Goal: Entertainment & Leisure: Browse casually

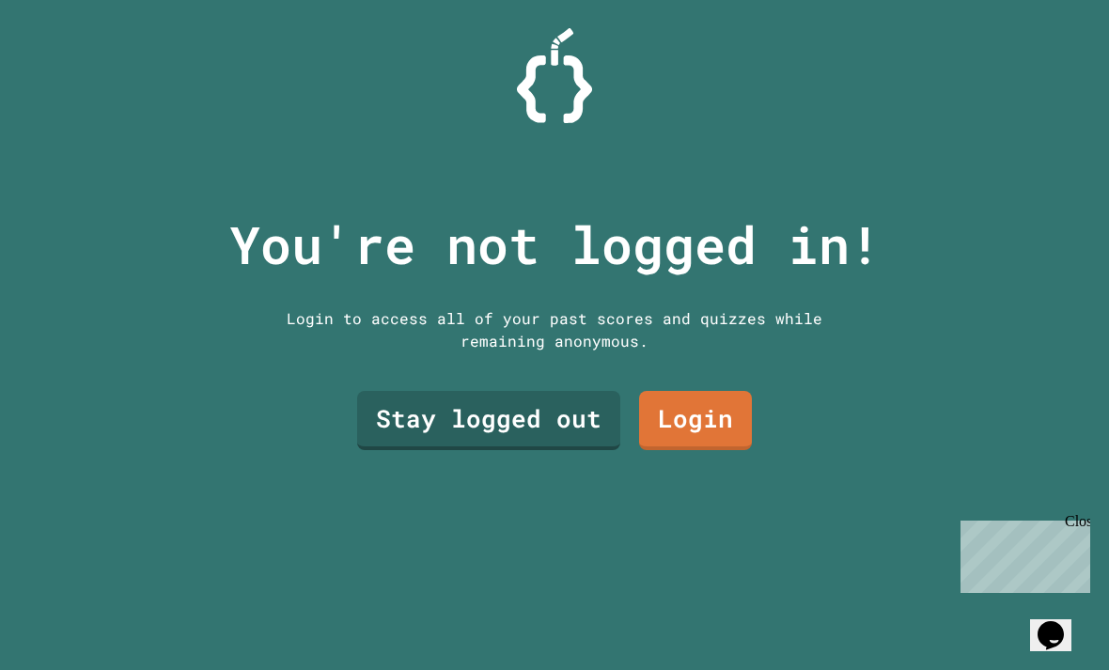
click at [401, 439] on link "Stay logged out" at bounding box center [488, 420] width 263 height 59
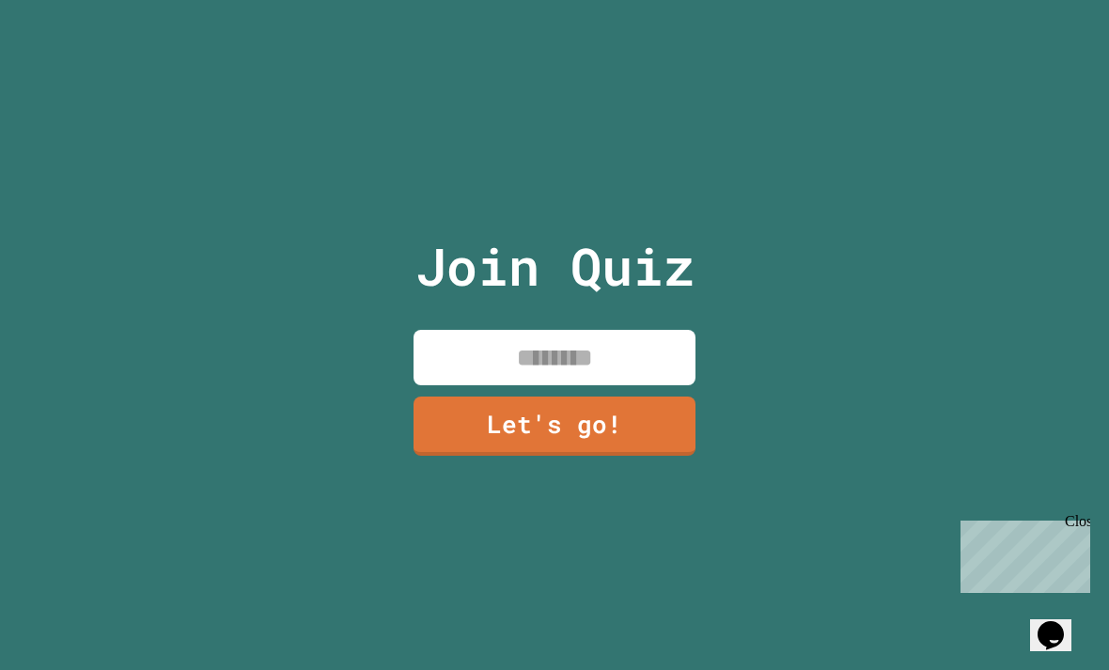
click at [436, 385] on input at bounding box center [555, 357] width 282 height 55
type input "*****"
click at [465, 456] on link "Let's go!" at bounding box center [555, 426] width 282 height 59
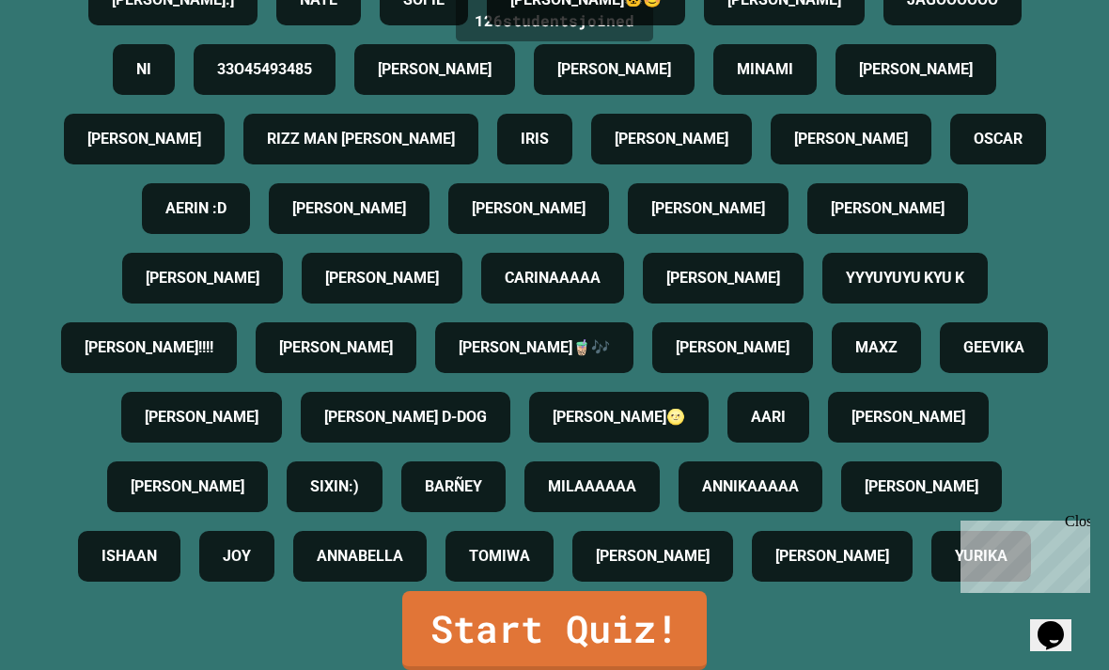
scroll to position [60, 0]
click at [638, 612] on link "Start Quiz!" at bounding box center [554, 630] width 305 height 79
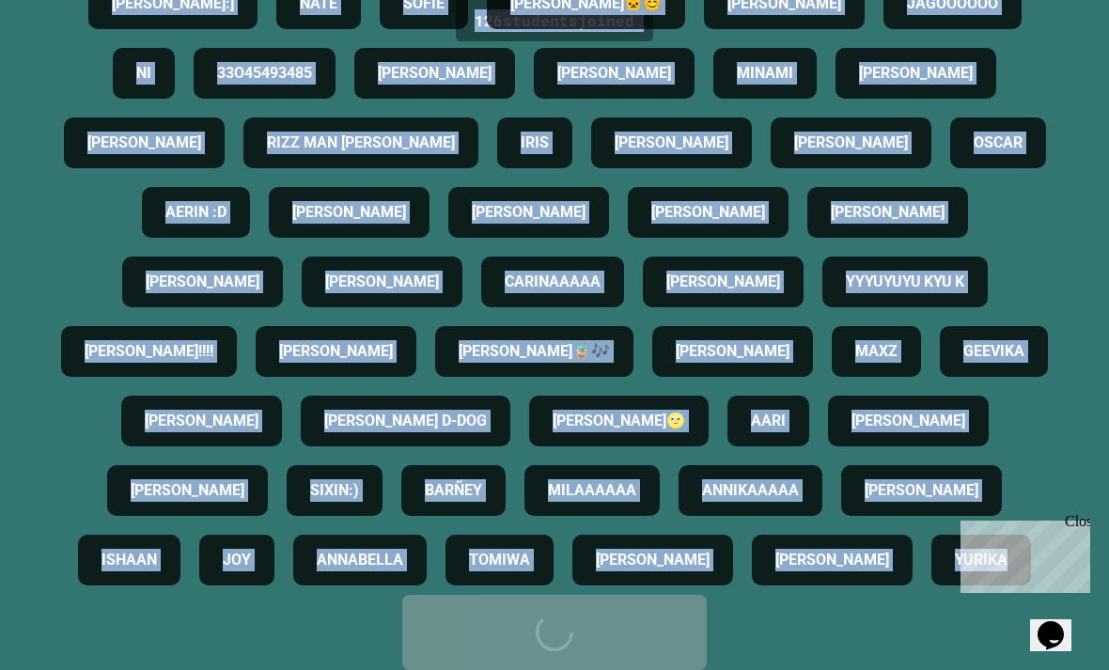
scroll to position [0, 0]
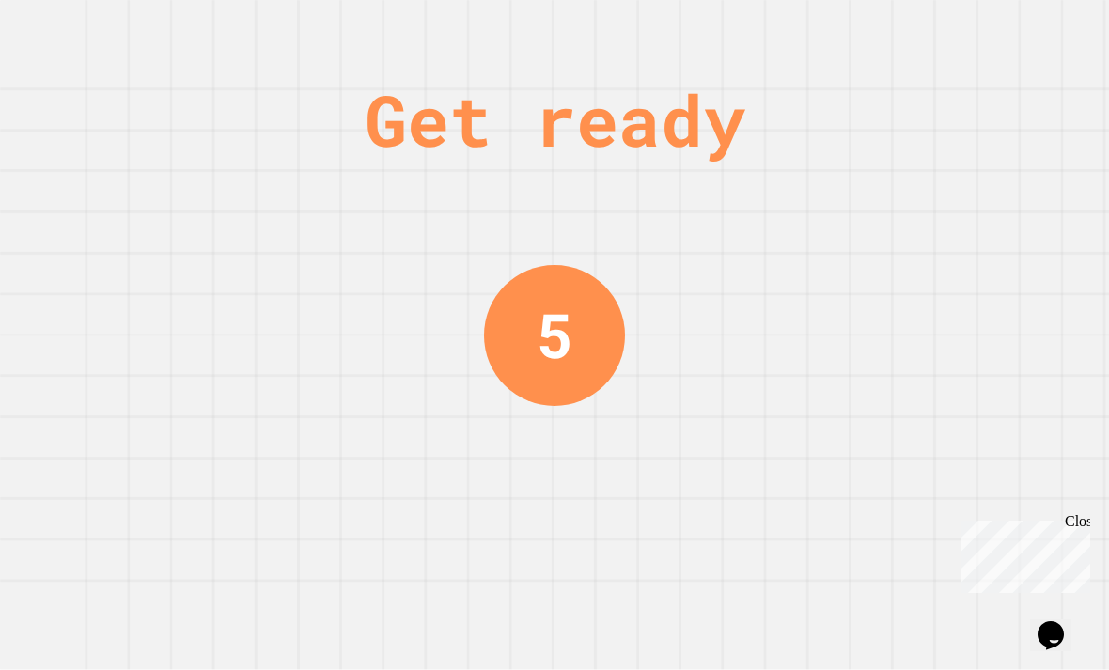
click at [872, 510] on div "Get ready 5" at bounding box center [554, 335] width 1109 height 670
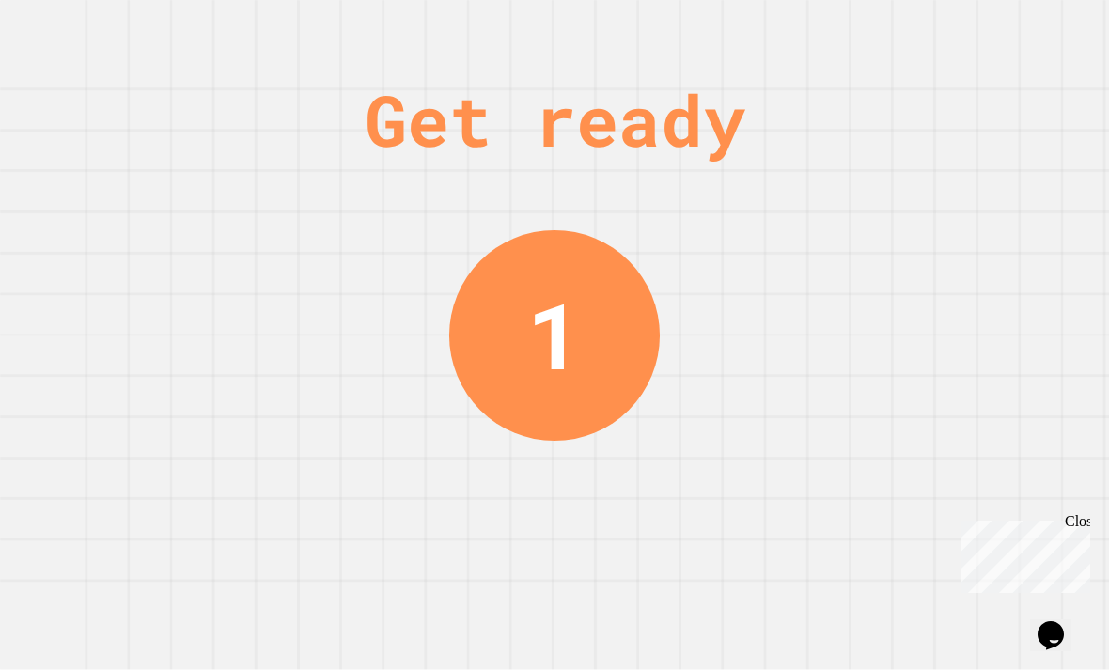
click at [108, 422] on div "Get ready 1" at bounding box center [554, 335] width 1109 height 670
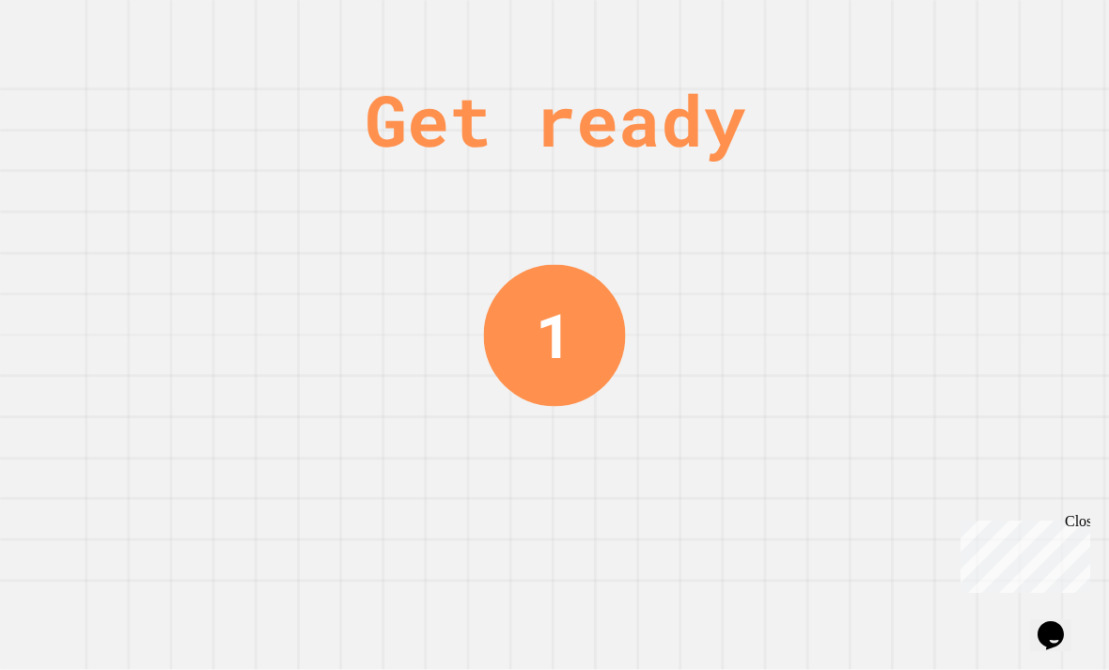
click at [105, 400] on div "Get ready 1" at bounding box center [554, 335] width 1109 height 670
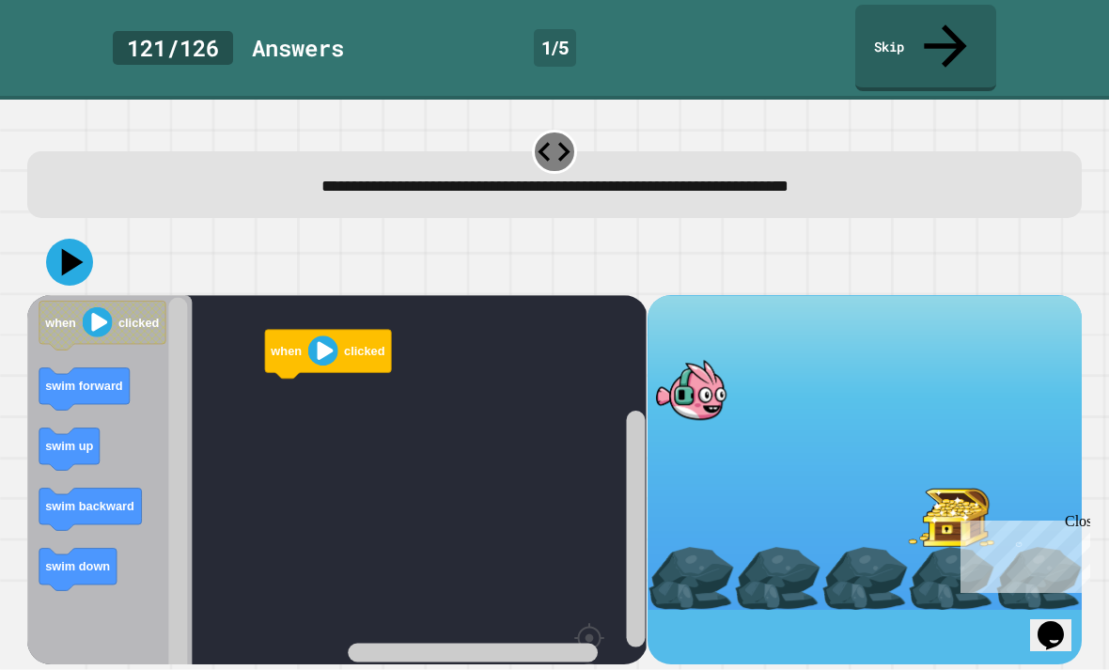
click at [65, 386] on icon "Blockly Workspace" at bounding box center [109, 531] width 165 height 473
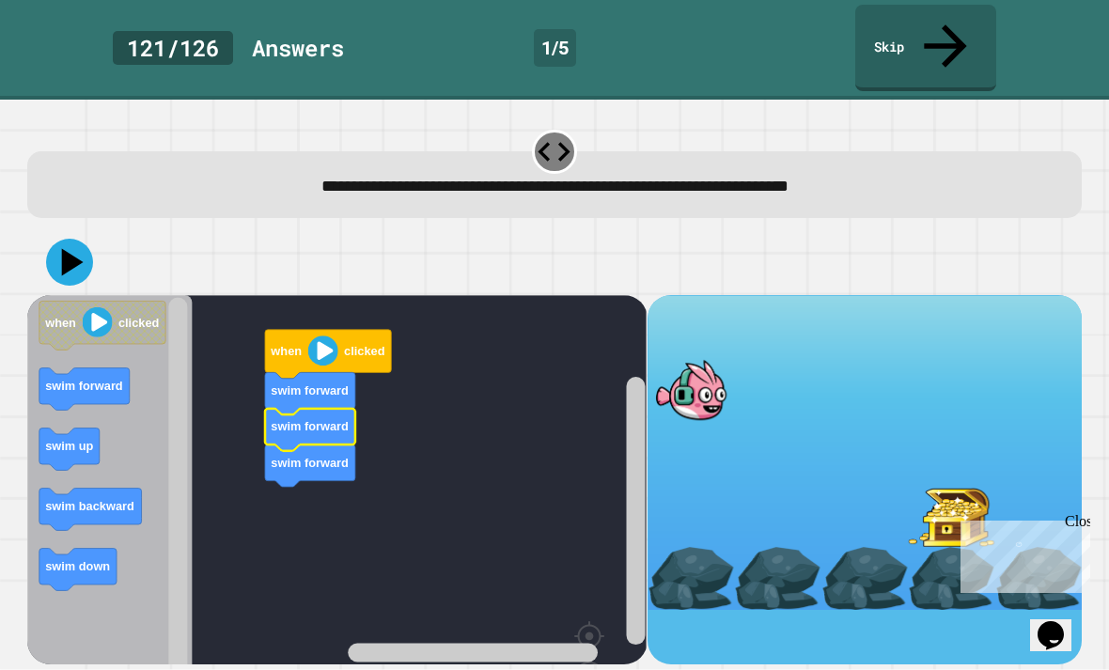
click at [304, 419] on text "swim forward" at bounding box center [311, 426] width 78 height 14
click at [62, 239] on icon at bounding box center [69, 262] width 47 height 47
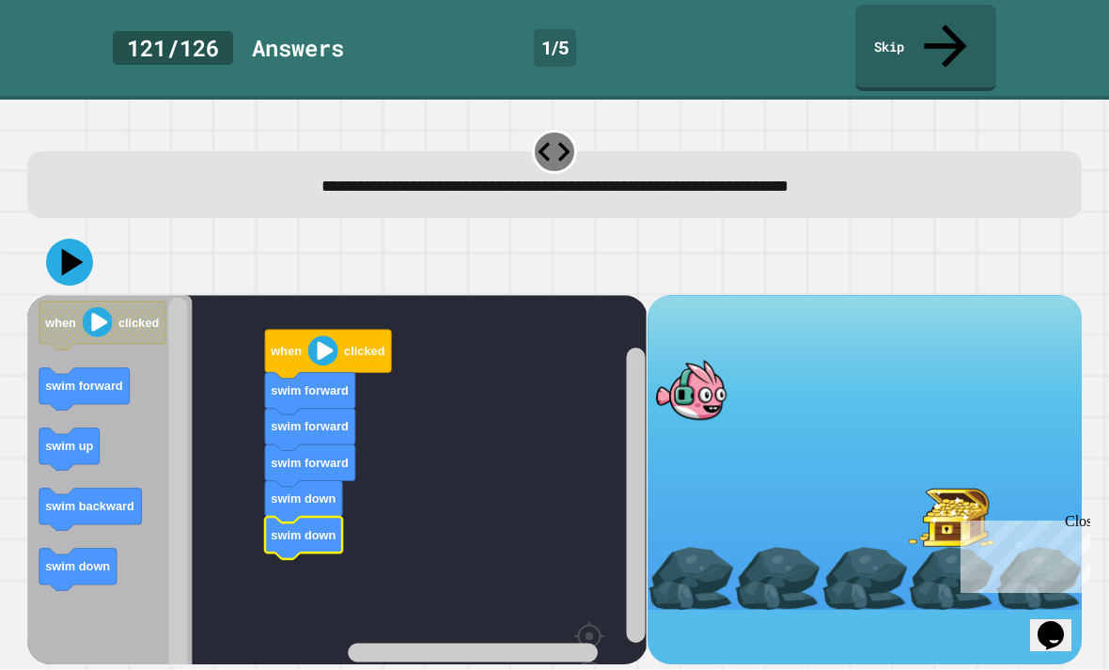
click at [79, 239] on icon at bounding box center [69, 262] width 47 height 47
